Goal: Task Accomplishment & Management: Use online tool/utility

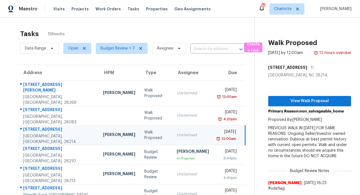
scroll to position [100, 0]
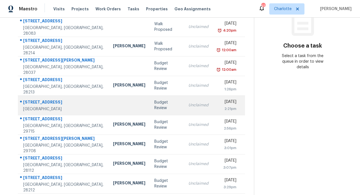
scroll to position [100, 0]
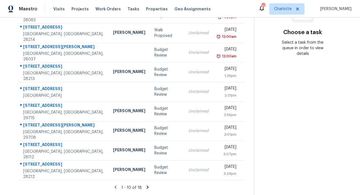
click at [146, 184] on icon at bounding box center [147, 186] width 5 height 5
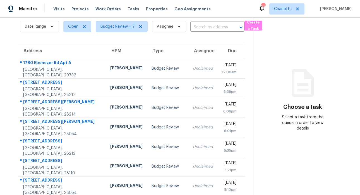
scroll to position [61, 0]
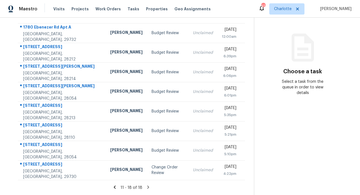
click at [115, 184] on icon at bounding box center [114, 186] width 5 height 5
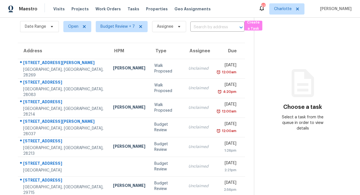
scroll to position [100, 0]
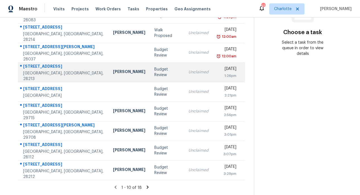
click at [49, 64] on div "14213 Riding Hill Ave" at bounding box center [63, 66] width 81 height 7
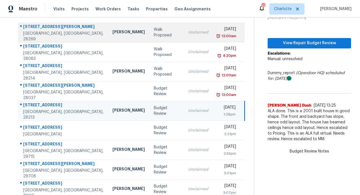
scroll to position [59, 0]
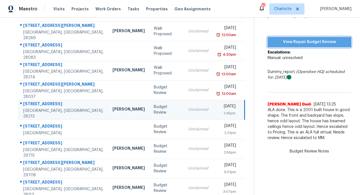
click at [305, 41] on span "View Repair Budget Review" at bounding box center [309, 42] width 75 height 7
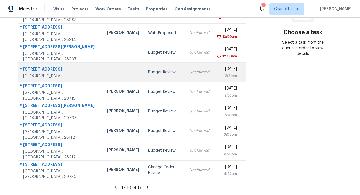
scroll to position [99, 0]
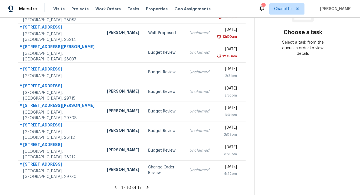
click at [147, 185] on icon at bounding box center [148, 186] width 2 height 3
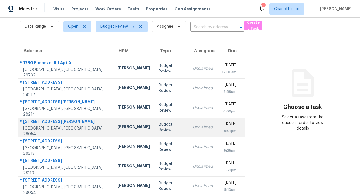
scroll to position [42, 0]
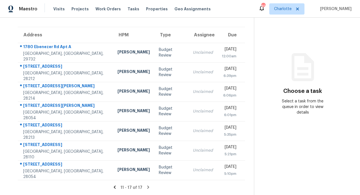
click at [116, 184] on icon at bounding box center [114, 186] width 5 height 5
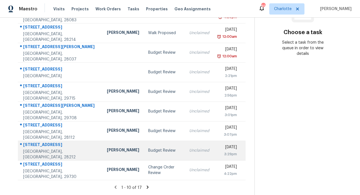
scroll to position [100, 0]
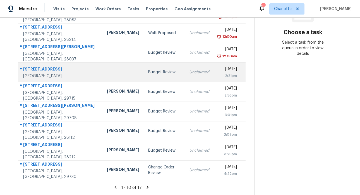
click at [53, 66] on div "10301 Stornoway Ct" at bounding box center [60, 69] width 75 height 7
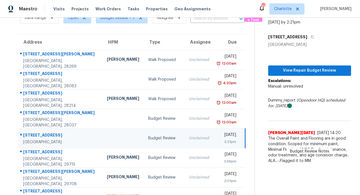
scroll to position [0, 0]
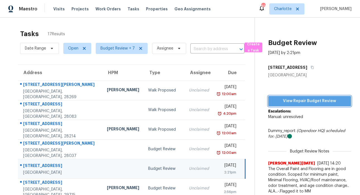
click at [295, 98] on span "View Repair Budget Review" at bounding box center [310, 101] width 74 height 7
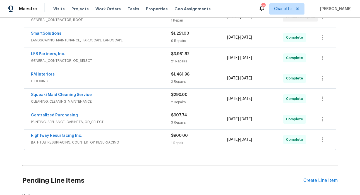
scroll to position [164, 0]
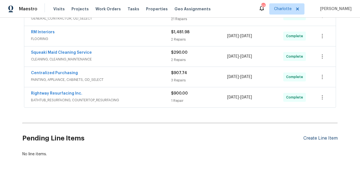
click at [324, 136] on div "Create Line Item" at bounding box center [321, 138] width 34 height 5
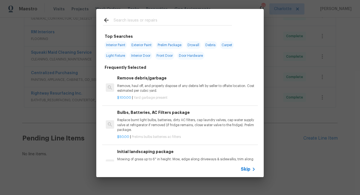
click at [139, 23] on input "text" at bounding box center [173, 21] width 118 height 8
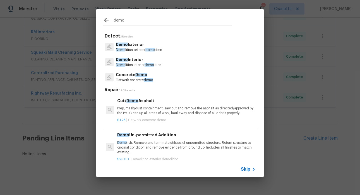
type input "demo"
click at [144, 47] on p "Demo Exterior" at bounding box center [139, 45] width 46 height 6
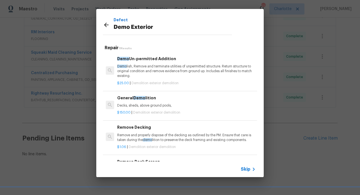
click at [154, 67] on p "Demo lish, Remove and terminate utilities of unpermitted structure. Return stru…" at bounding box center [186, 71] width 139 height 14
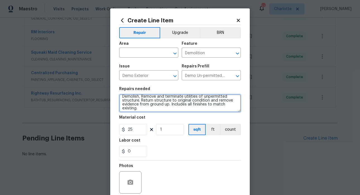
scroll to position [0, 0]
drag, startPoint x: 140, startPoint y: 107, endPoint x: 120, endPoint y: 92, distance: 24.4
click at [120, 92] on figure "Repairs needed Demolish, Remove and terminate utilities of unpermitted structur…" at bounding box center [180, 99] width 122 height 25
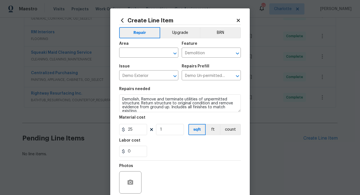
click at [236, 19] on icon at bounding box center [238, 20] width 5 height 5
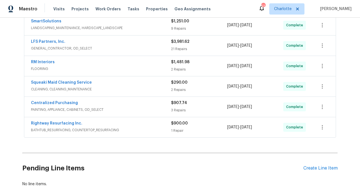
scroll to position [164, 0]
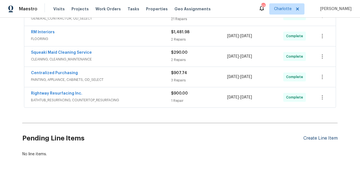
click at [320, 136] on div "Create Line Item" at bounding box center [321, 138] width 34 height 5
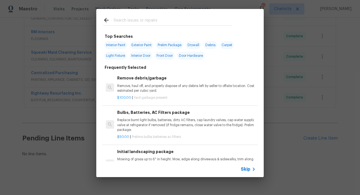
click at [166, 20] on input "text" at bounding box center [173, 21] width 118 height 8
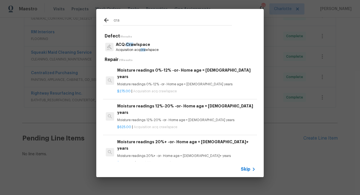
type input "cra"
click at [146, 45] on p "ACQ: Cra wlspace" at bounding box center [137, 45] width 43 height 6
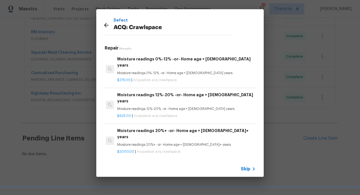
click at [143, 131] on div "Moisture readings 20%+ -or- Home age = 20+ years Moisture readings 20%+ -or- Ho…" at bounding box center [186, 137] width 139 height 20
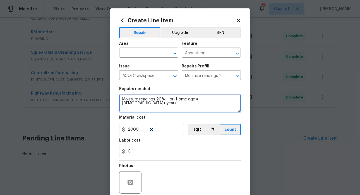
drag, startPoint x: 222, startPoint y: 99, endPoint x: 131, endPoint y: 100, distance: 90.5
click at [131, 100] on textarea "Moisture readings 20%+ -or- Home age = 20+ years" at bounding box center [180, 103] width 122 height 18
drag, startPoint x: 198, startPoint y: 106, endPoint x: 212, endPoint y: 103, distance: 13.4
click at [199, 106] on textarea "Moisture readings 20%+ -or- Home age = 20+ years" at bounding box center [180, 103] width 122 height 18
drag, startPoint x: 216, startPoint y: 99, endPoint x: 133, endPoint y: 101, distance: 83.3
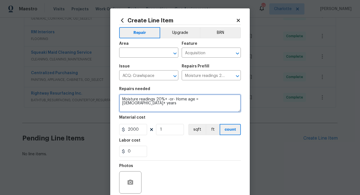
click at [119, 98] on textarea "Moisture readings 20%+ -or- Home age = 20+ years" at bounding box center [180, 103] width 122 height 18
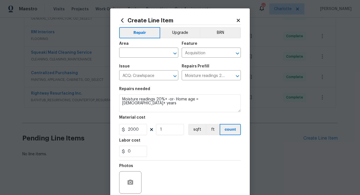
click at [237, 20] on icon at bounding box center [238, 20] width 3 height 3
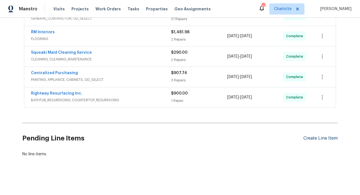
click at [325, 136] on div "Create Line Item" at bounding box center [321, 138] width 34 height 5
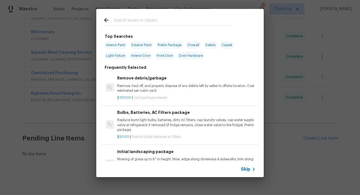
click at [156, 19] on input "text" at bounding box center [173, 21] width 118 height 8
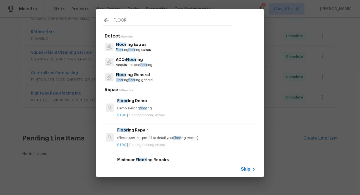
type input "FLOOR"
click at [137, 62] on p "ACQ: Floor ing" at bounding box center [134, 60] width 37 height 6
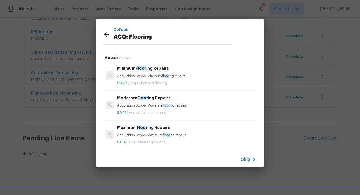
click at [105, 34] on icon at bounding box center [106, 34] width 4 height 4
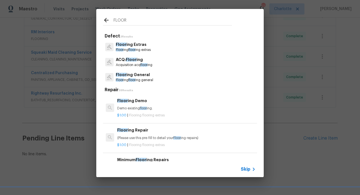
click at [106, 20] on icon at bounding box center [106, 20] width 4 height 4
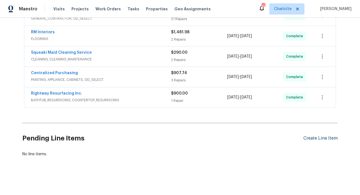
click at [311, 136] on div "Create Line Item" at bounding box center [321, 138] width 34 height 5
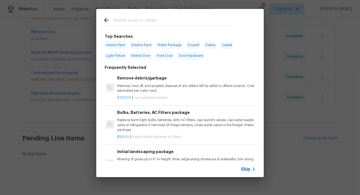
click at [148, 22] on input "text" at bounding box center [173, 21] width 118 height 8
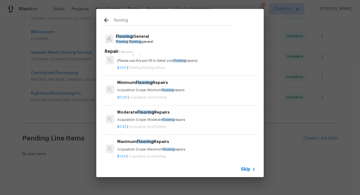
scroll to position [39, 0]
type input "flooring"
click at [150, 117] on p "Acquisition Scope: Moderate flooring repairs" at bounding box center [186, 119] width 139 height 5
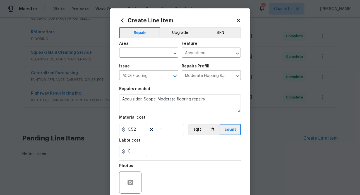
click at [237, 20] on icon at bounding box center [238, 20] width 3 height 3
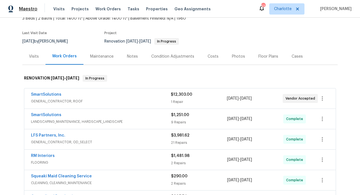
scroll to position [46, 0]
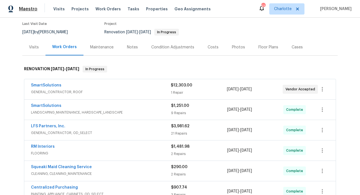
click at [27, 10] on span "Maestro" at bounding box center [28, 9] width 18 height 6
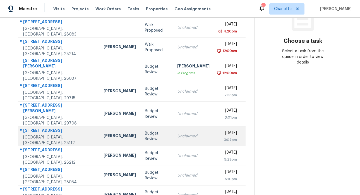
scroll to position [88, 0]
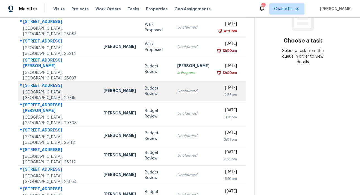
click at [42, 82] on div "[STREET_ADDRESS]" at bounding box center [59, 85] width 72 height 7
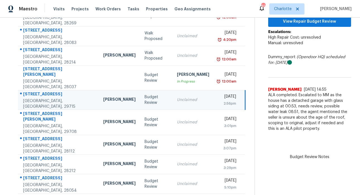
scroll to position [84, 0]
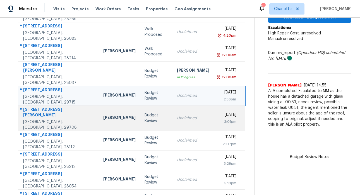
click at [42, 106] on div "16601 Jefferson Pl" at bounding box center [58, 112] width 71 height 13
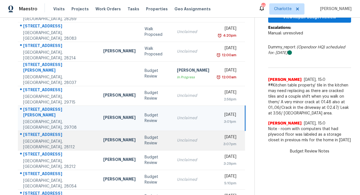
click at [39, 132] on div "2618 Wisteria Ln" at bounding box center [58, 135] width 71 height 7
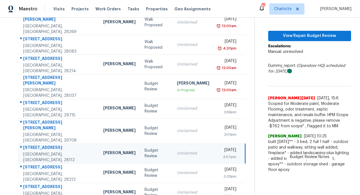
scroll to position [79, 0]
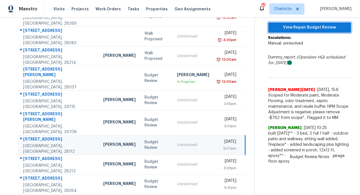
click at [303, 24] on span "View Repair Budget Review" at bounding box center [310, 27] width 74 height 7
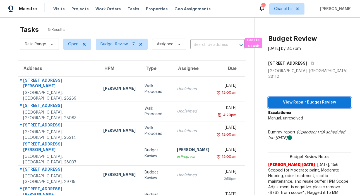
scroll to position [1, 0]
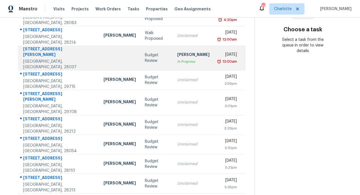
scroll to position [100, 0]
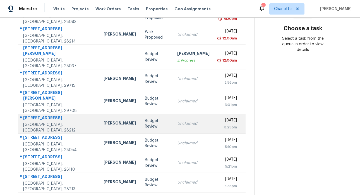
click at [58, 115] on div "[STREET_ADDRESS]" at bounding box center [59, 118] width 72 height 7
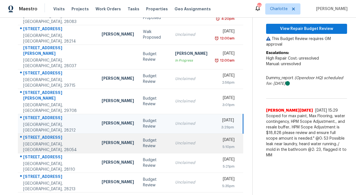
click at [46, 134] on div "[STREET_ADDRESS]" at bounding box center [58, 137] width 70 height 7
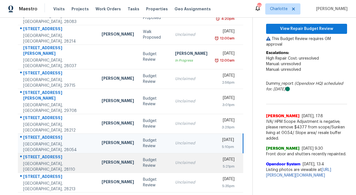
click at [44, 154] on div "2811 Iveywood Dr" at bounding box center [58, 157] width 70 height 7
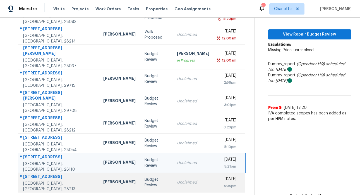
click at [39, 174] on div "[STREET_ADDRESS]" at bounding box center [58, 177] width 71 height 7
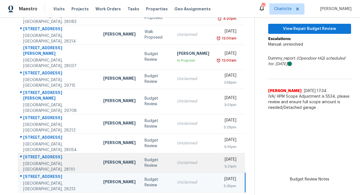
click at [45, 154] on div "2811 Iveywood Dr" at bounding box center [58, 157] width 71 height 7
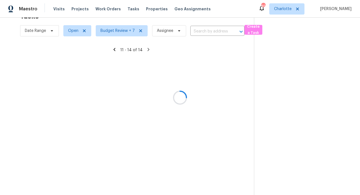
scroll to position [22, 0]
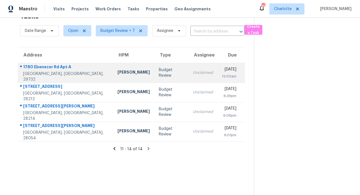
click at [55, 65] on div "1780 Ebenezer Rd Apt A" at bounding box center [66, 67] width 86 height 7
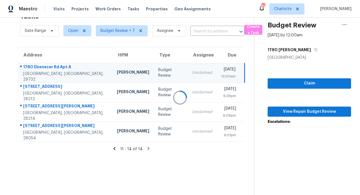
scroll to position [29, 0]
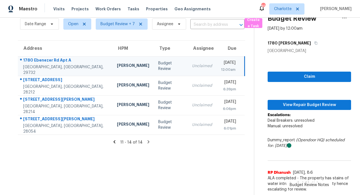
click at [115, 139] on icon at bounding box center [114, 141] width 5 height 5
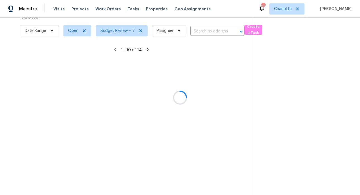
scroll to position [100, 0]
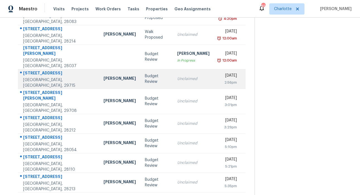
click at [50, 70] on div "[STREET_ADDRESS]" at bounding box center [59, 73] width 72 height 7
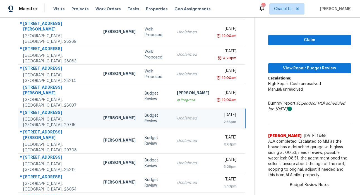
scroll to position [58, 0]
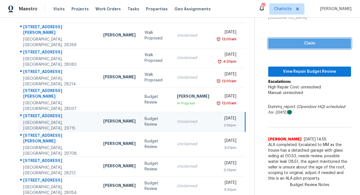
click at [304, 39] on button "Claim" at bounding box center [310, 43] width 83 height 10
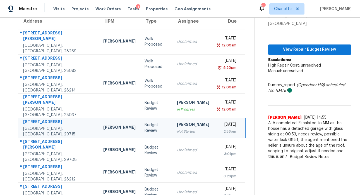
scroll to position [51, 0]
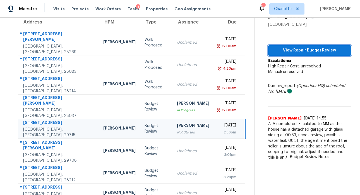
click at [303, 49] on span "View Repair Budget Review" at bounding box center [310, 50] width 74 height 7
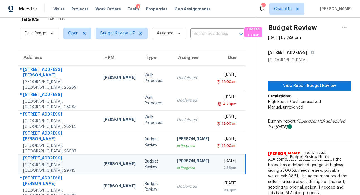
scroll to position [0, 0]
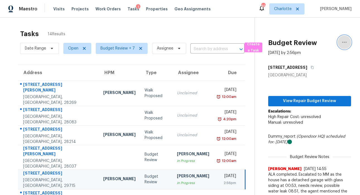
click at [342, 41] on icon "button" at bounding box center [344, 42] width 7 height 7
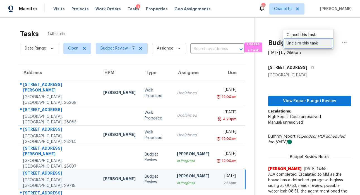
click at [321, 44] on div "Unclaim this task" at bounding box center [309, 44] width 44 height 6
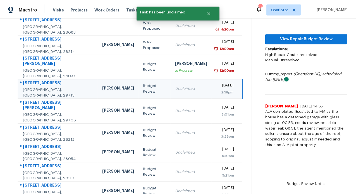
scroll to position [93, 0]
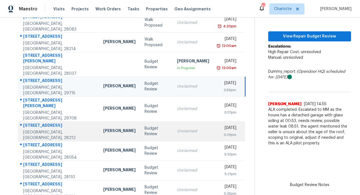
click at [42, 122] on div "[STREET_ADDRESS]" at bounding box center [58, 125] width 71 height 7
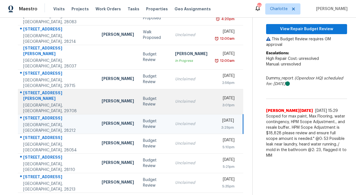
scroll to position [100, 0]
click at [49, 90] on div "[STREET_ADDRESS][PERSON_NAME]" at bounding box center [58, 96] width 70 height 13
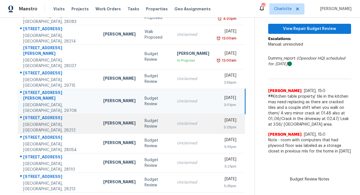
click at [42, 115] on div "[STREET_ADDRESS]" at bounding box center [58, 118] width 71 height 7
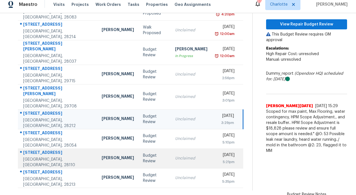
scroll to position [7, 0]
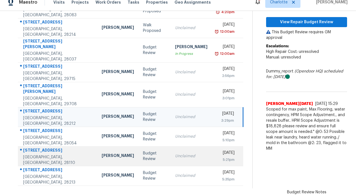
click at [51, 147] on div "2811 Iveywood Dr" at bounding box center [58, 150] width 70 height 7
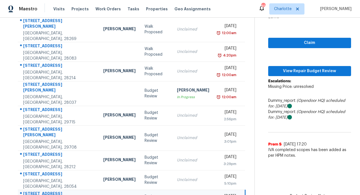
scroll to position [50, 0]
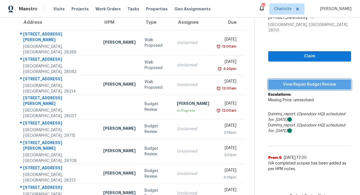
click at [296, 81] on span "View Repair Budget Review" at bounding box center [310, 84] width 74 height 7
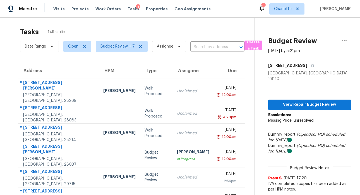
scroll to position [0, 0]
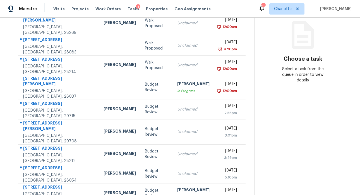
scroll to position [100, 0]
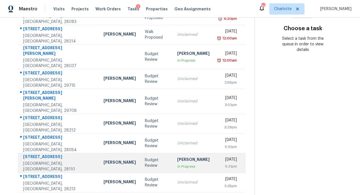
click at [99, 153] on td "[PERSON_NAME]" at bounding box center [119, 163] width 41 height 20
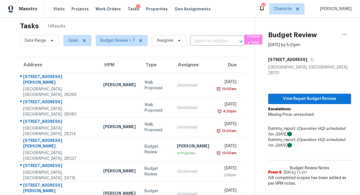
scroll to position [0, 0]
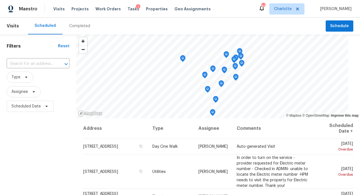
click at [84, 26] on div "Completed" at bounding box center [79, 26] width 21 height 6
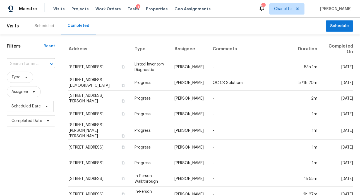
click at [33, 62] on input "text" at bounding box center [23, 64] width 33 height 9
type input "2811 i"
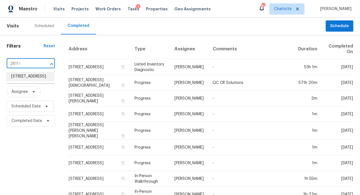
click at [33, 77] on li "2811 Iveywood Dr, Monroe, NC 28110" at bounding box center [31, 76] width 48 height 9
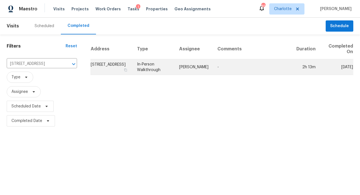
click at [108, 65] on td "2811 Iveywood Dr, Monroe, NC 28110" at bounding box center [112, 67] width 42 height 16
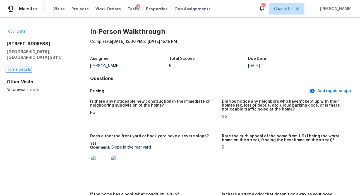
click at [25, 68] on link "Home details" at bounding box center [19, 70] width 24 height 4
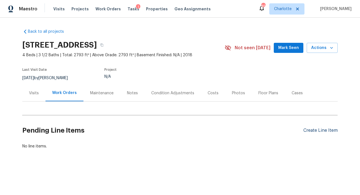
click at [311, 129] on div "Create Line Item" at bounding box center [321, 130] width 34 height 5
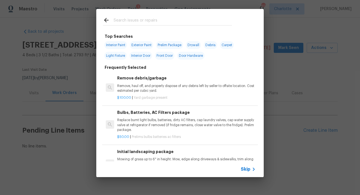
click at [144, 22] on input "text" at bounding box center [173, 21] width 118 height 8
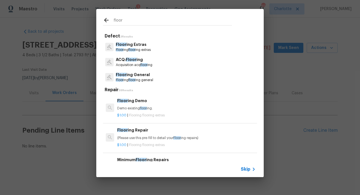
type input "floor"
click at [146, 63] on p "Acquisition acq floor ing" at bounding box center [134, 65] width 37 height 5
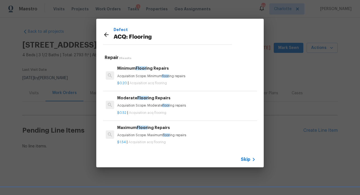
click at [289, 155] on div "Defect ACQ: Flooring Repair 3 Results Minimum Floor ing Repairs Acquisition Sco…" at bounding box center [180, 93] width 360 height 186
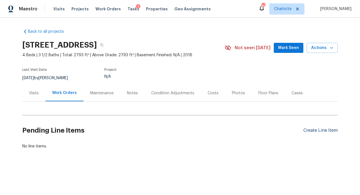
click at [318, 129] on div "Create Line Item" at bounding box center [321, 130] width 34 height 5
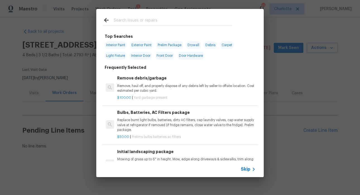
click at [136, 23] on input "text" at bounding box center [173, 21] width 118 height 8
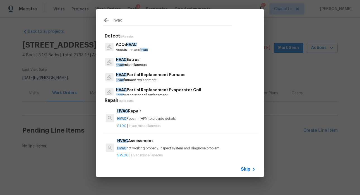
type input "hvac"
click at [129, 50] on p "Acquisition acq hvac" at bounding box center [132, 50] width 32 height 5
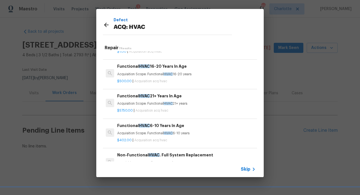
scroll to position [58, 0]
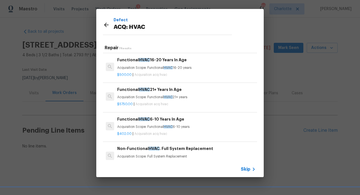
click at [105, 25] on icon at bounding box center [106, 25] width 4 height 4
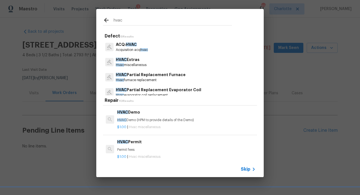
click at [106, 19] on icon at bounding box center [106, 20] width 7 height 7
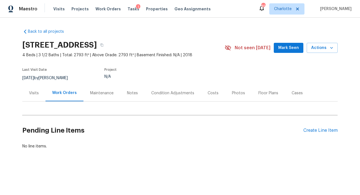
click at [34, 90] on div "Visits" at bounding box center [33, 93] width 23 height 16
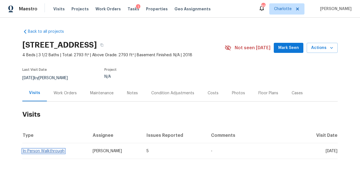
click at [46, 151] on link "In-Person Walkthrough" at bounding box center [44, 151] width 42 height 4
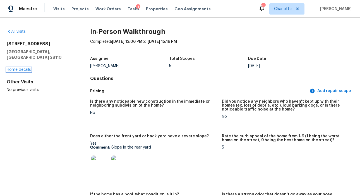
click at [28, 68] on link "Home details" at bounding box center [19, 70] width 24 height 4
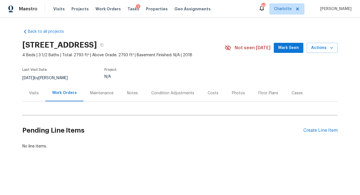
click at [317, 127] on div "Pending Line Items Create Line Item" at bounding box center [180, 130] width 316 height 26
click at [317, 130] on div "Create Line Item" at bounding box center [321, 130] width 34 height 5
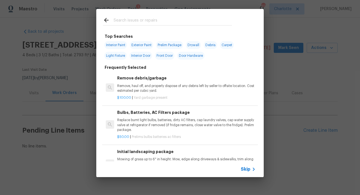
click at [141, 22] on input "text" at bounding box center [173, 21] width 118 height 8
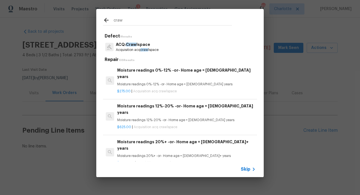
type input "craw"
click at [136, 51] on p "Acquisition acq craw lspace" at bounding box center [137, 50] width 43 height 5
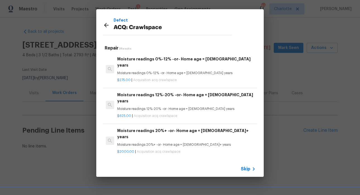
click at [107, 29] on icon at bounding box center [106, 25] width 7 height 7
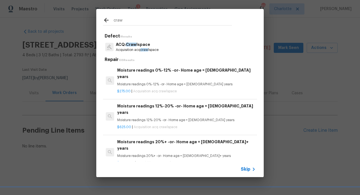
click at [106, 21] on icon at bounding box center [106, 20] width 7 height 7
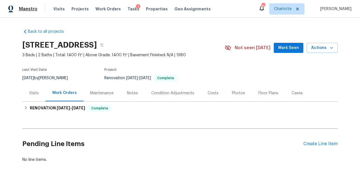
click at [30, 9] on span "Maestro" at bounding box center [28, 9] width 18 height 6
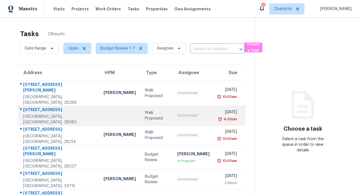
scroll to position [100, 0]
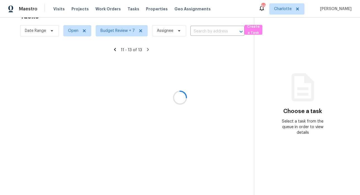
scroll to position [22, 0]
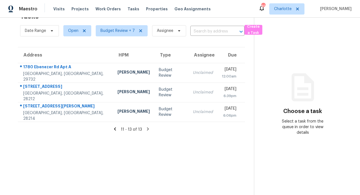
click at [115, 126] on icon at bounding box center [115, 128] width 5 height 5
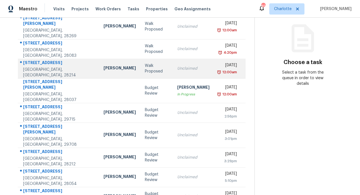
scroll to position [100, 0]
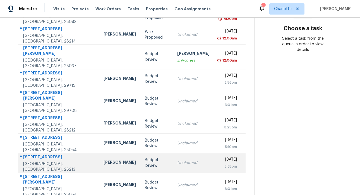
click at [43, 154] on div "[STREET_ADDRESS]" at bounding box center [59, 157] width 72 height 7
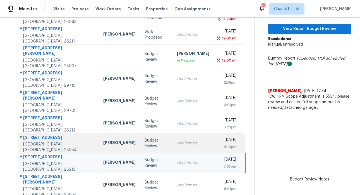
click at [47, 134] on div "[STREET_ADDRESS]" at bounding box center [58, 137] width 71 height 7
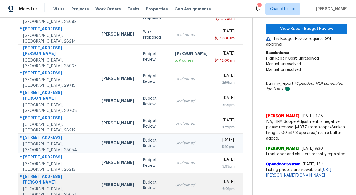
click at [44, 174] on div "1021 Joselynn Dr" at bounding box center [58, 180] width 70 height 13
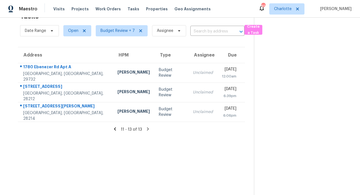
click at [114, 127] on icon at bounding box center [115, 128] width 2 height 3
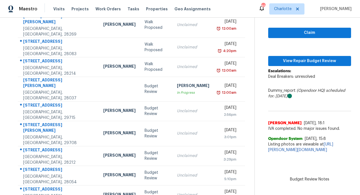
scroll to position [89, 0]
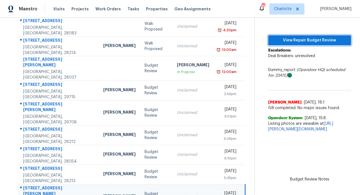
click at [302, 41] on span "View Repair Budget Review" at bounding box center [310, 40] width 74 height 7
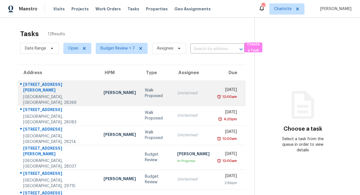
scroll to position [100, 0]
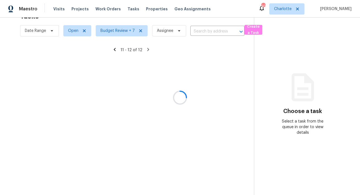
scroll to position [22, 0]
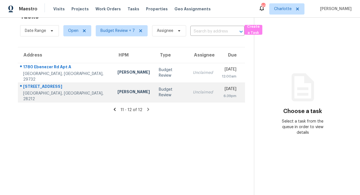
click at [55, 84] on div "[STREET_ADDRESS]" at bounding box center [66, 87] width 86 height 7
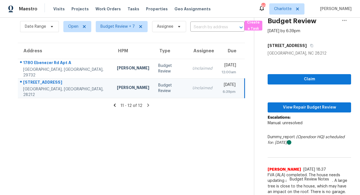
scroll to position [51, 0]
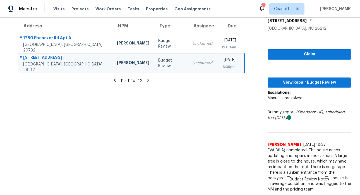
click at [115, 78] on icon at bounding box center [114, 80] width 5 height 5
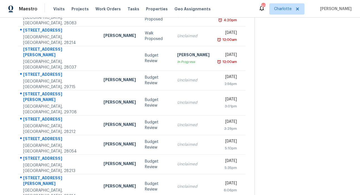
scroll to position [100, 0]
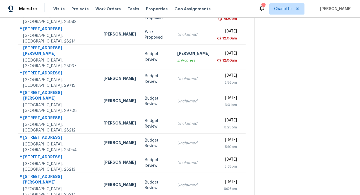
click at [279, 105] on section at bounding box center [303, 64] width 97 height 295
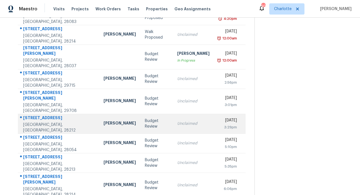
click at [39, 115] on div "[STREET_ADDRESS]" at bounding box center [59, 118] width 72 height 7
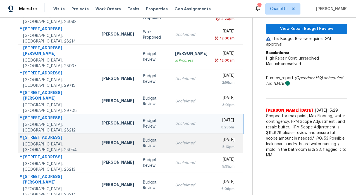
click at [39, 134] on div "[STREET_ADDRESS]" at bounding box center [58, 137] width 70 height 7
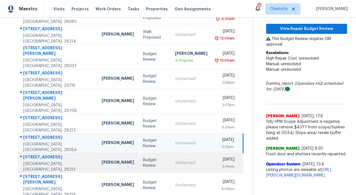
click at [40, 154] on div "[STREET_ADDRESS]" at bounding box center [58, 157] width 70 height 7
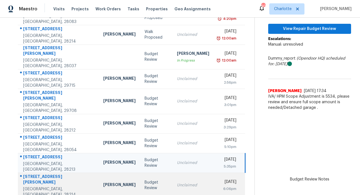
click at [37, 174] on div "[STREET_ADDRESS][PERSON_NAME]" at bounding box center [58, 180] width 71 height 13
